Goal: Find contact information: Find contact information

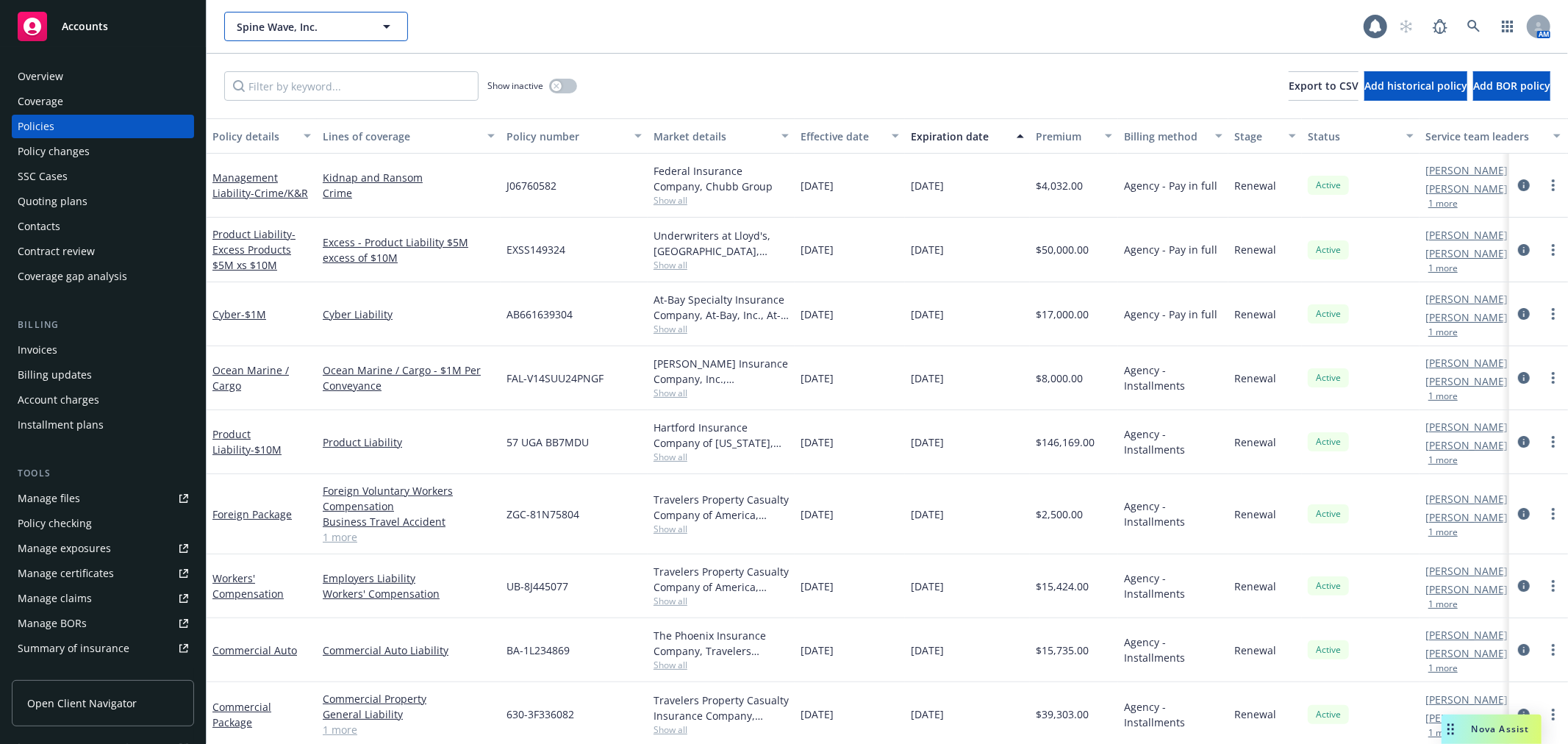
click at [277, 31] on span "Spine Wave, Inc." at bounding box center [300, 27] width 128 height 16
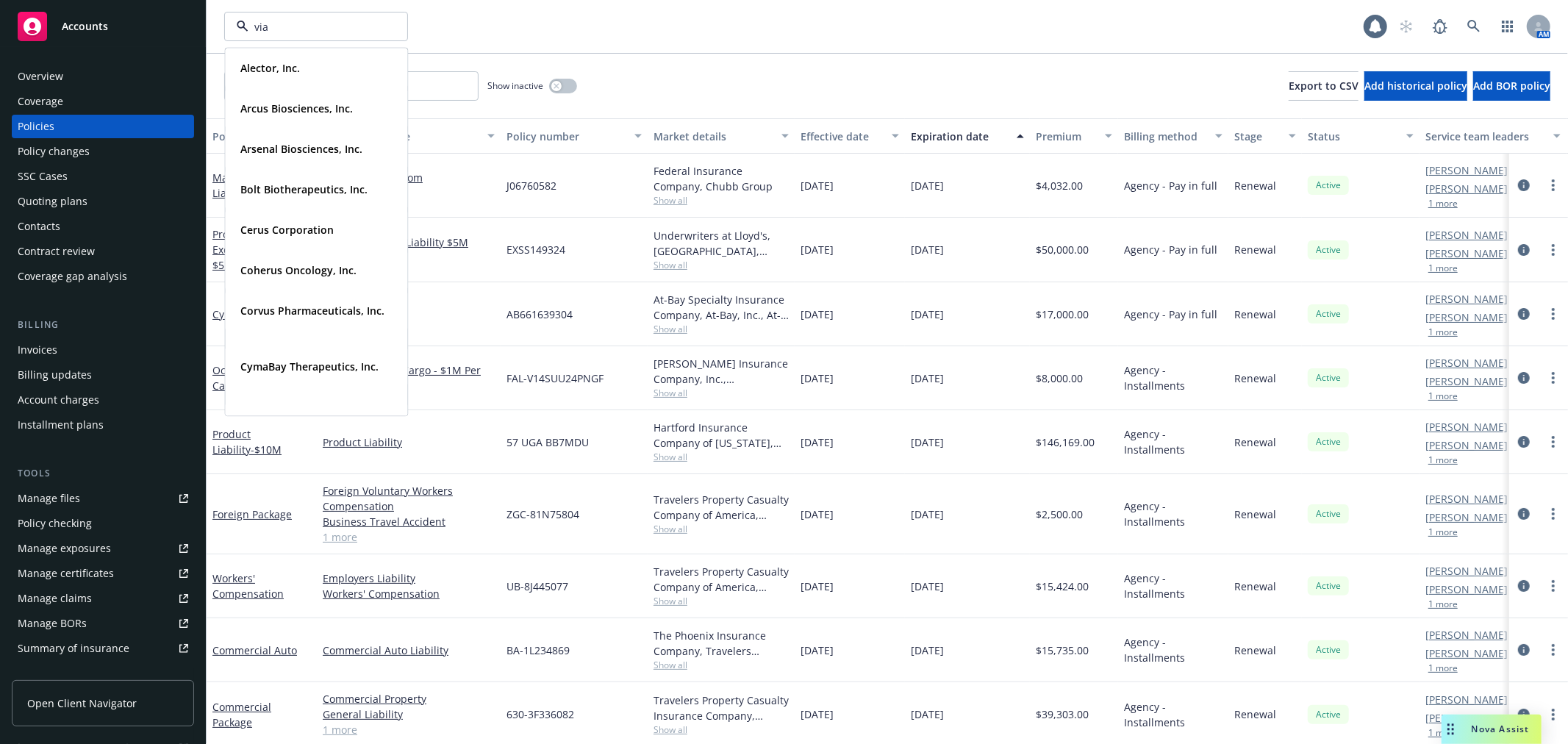
type input "vial"
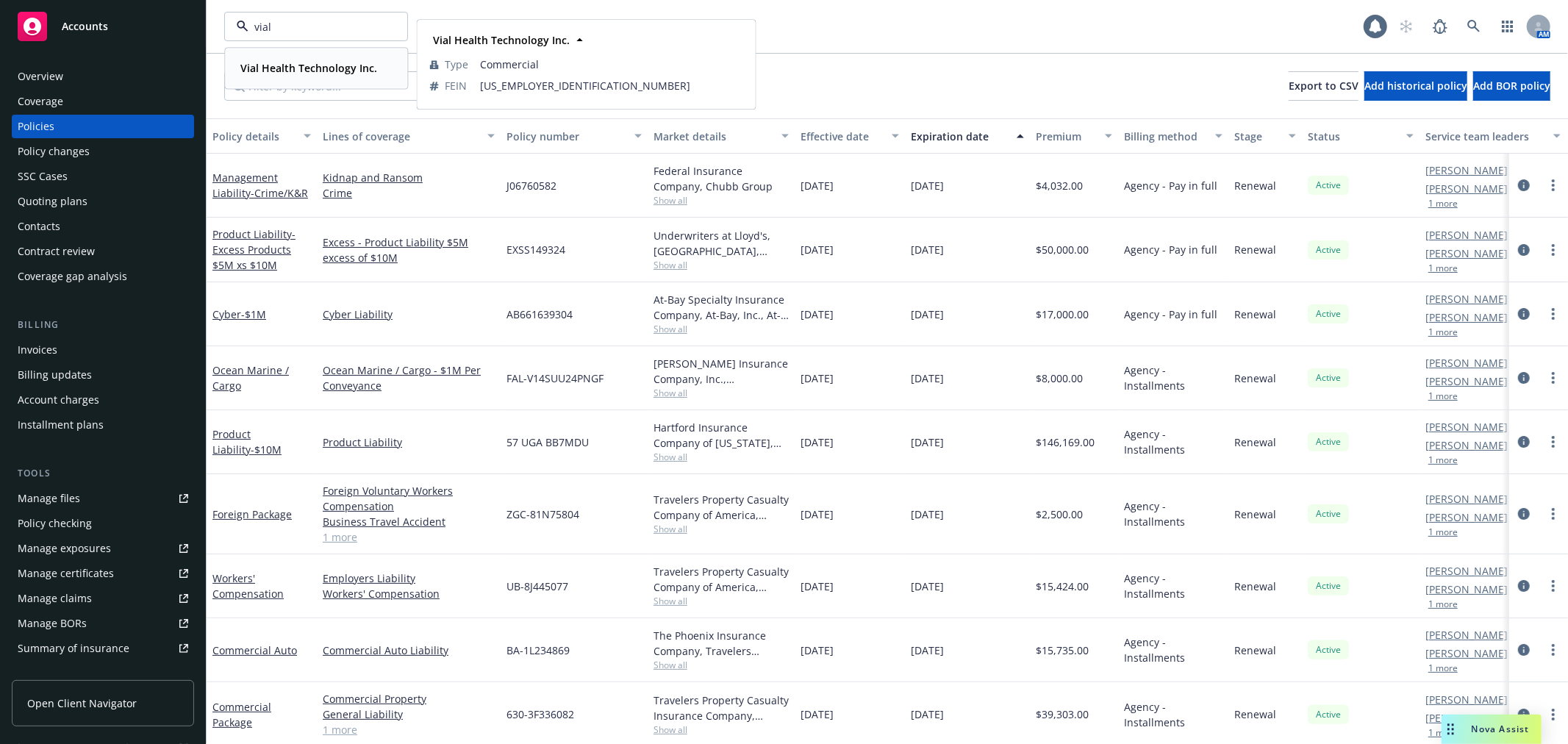
click at [280, 66] on strong "Vial Health Technology Inc." at bounding box center [308, 68] width 136 height 14
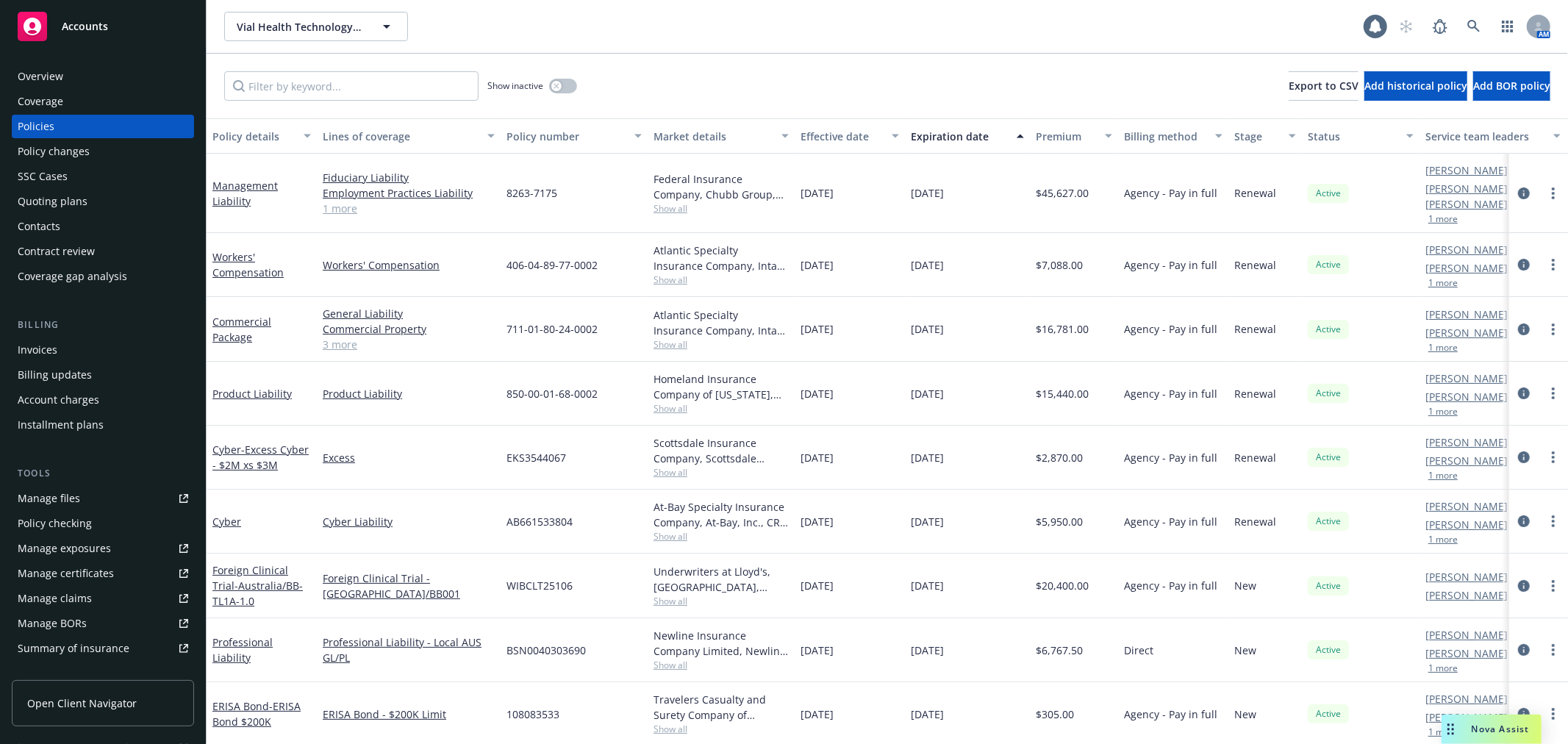
drag, startPoint x: 69, startPoint y: 222, endPoint x: 116, endPoint y: 221, distance: 47.0
click at [69, 222] on div "Contacts" at bounding box center [103, 227] width 171 height 24
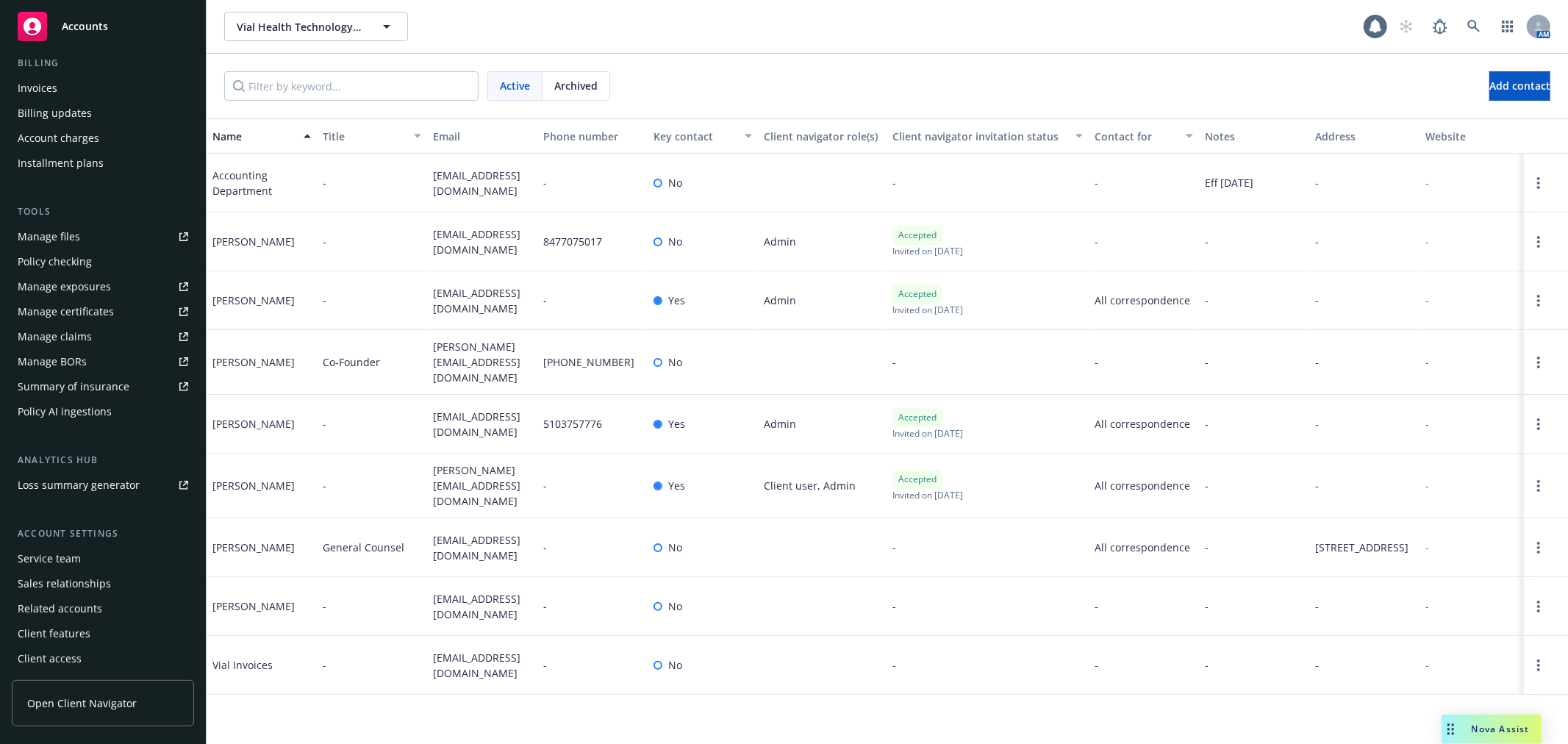
scroll to position [263, 0]
click at [88, 558] on div "Service team" at bounding box center [103, 558] width 171 height 24
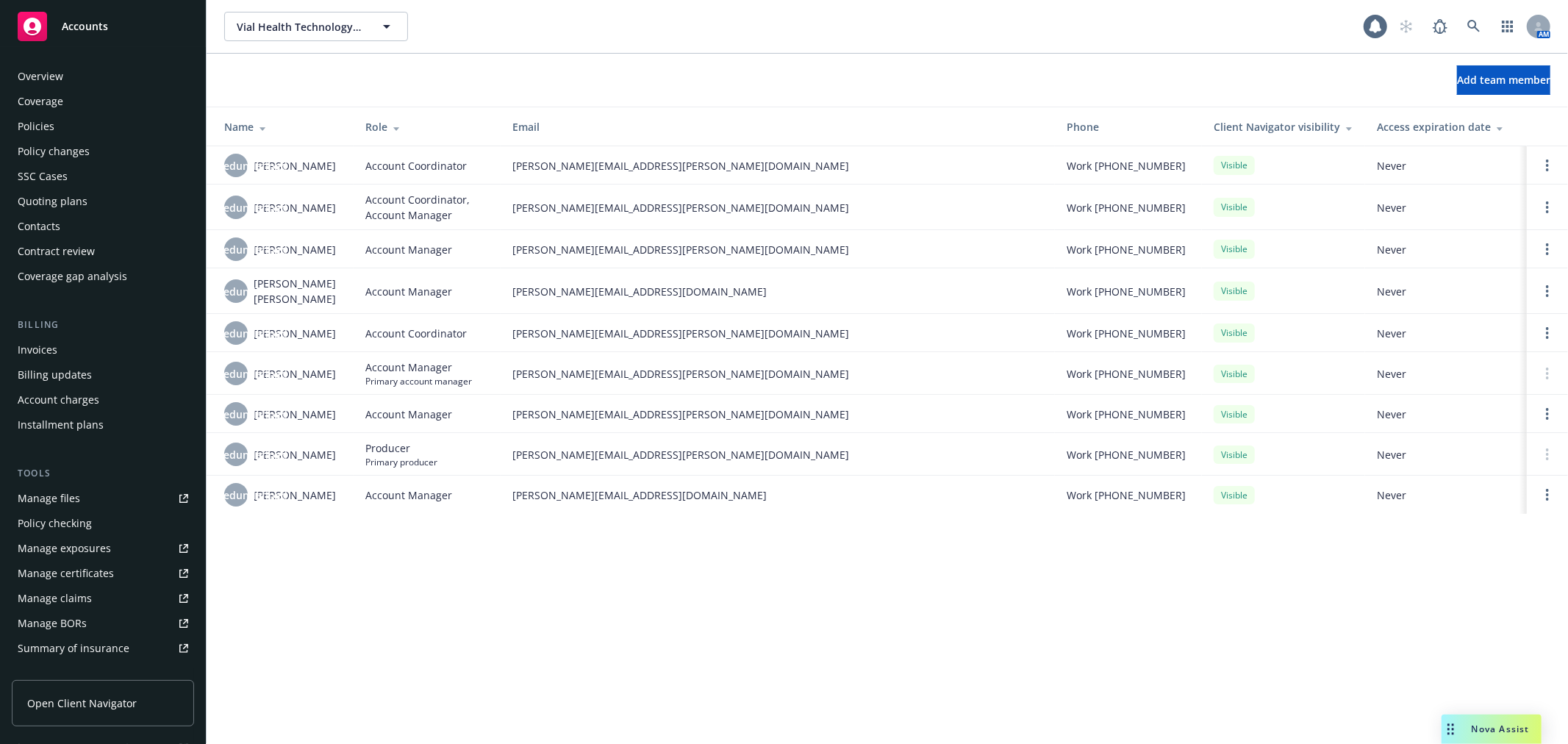
scroll to position [263, 0]
